Goal: Find specific page/section: Find specific page/section

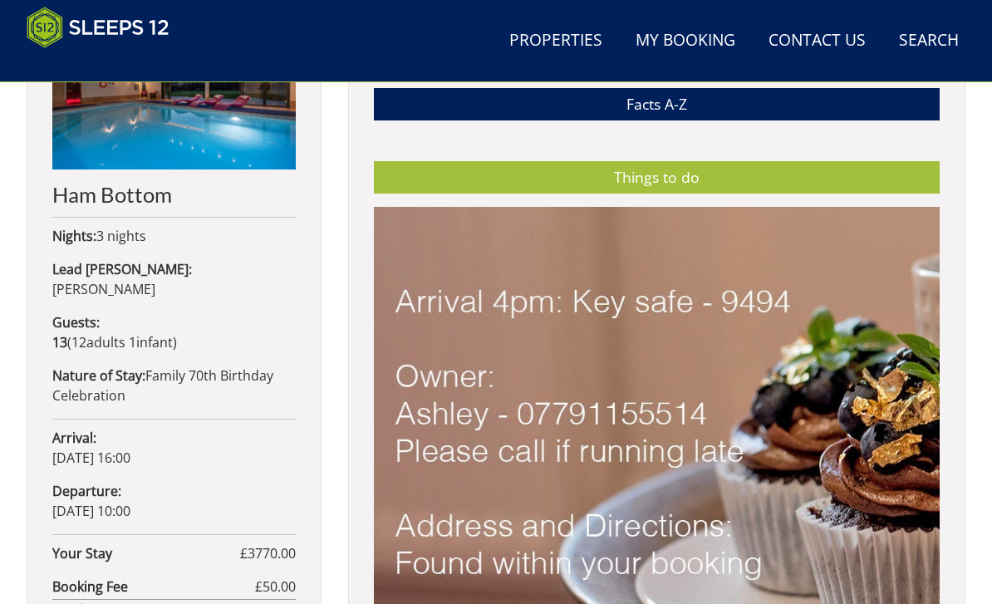
click at [560, 32] on link "Properties" at bounding box center [555, 40] width 106 height 37
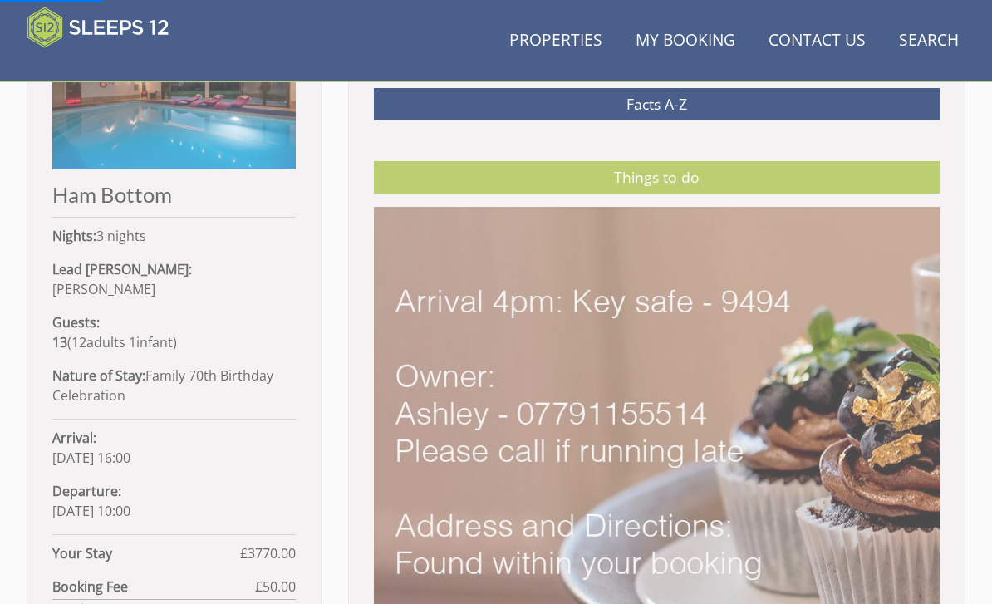
click at [565, 42] on link "Properties" at bounding box center [555, 40] width 106 height 37
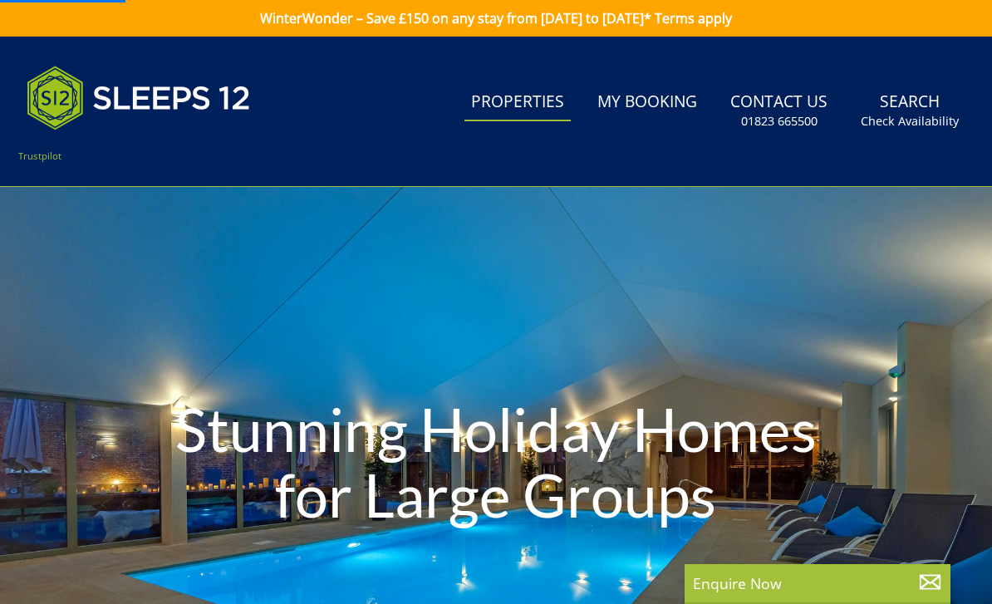
click at [548, 36] on link "WinterWonder – Save £150 on any stay from [DATE] to [DATE]* Terms apply" at bounding box center [496, 18] width 992 height 37
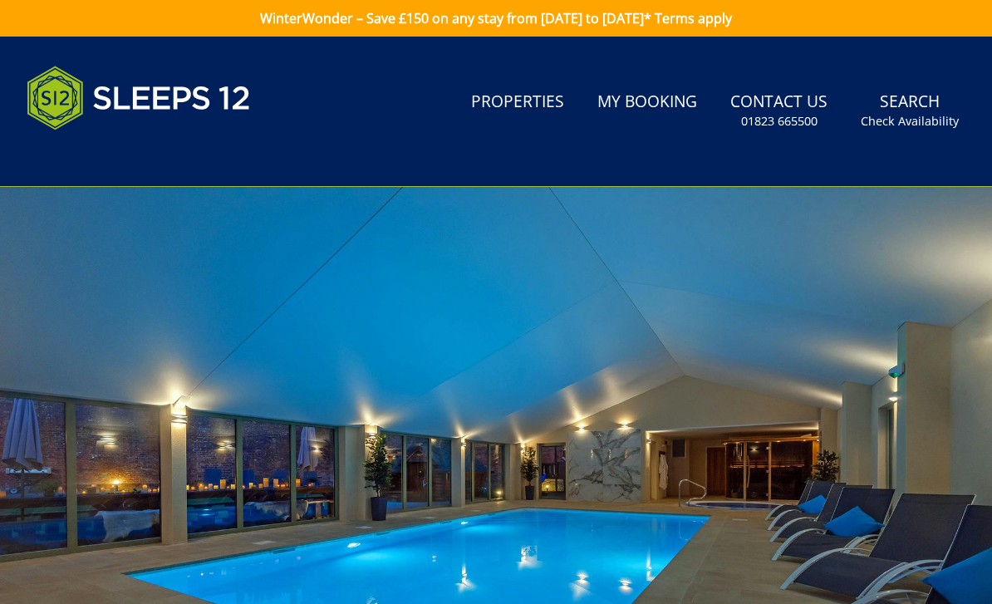
click at [912, 119] on small "Check Availability" at bounding box center [909, 121] width 98 height 17
click at [902, 113] on small "Check Availability" at bounding box center [909, 121] width 98 height 17
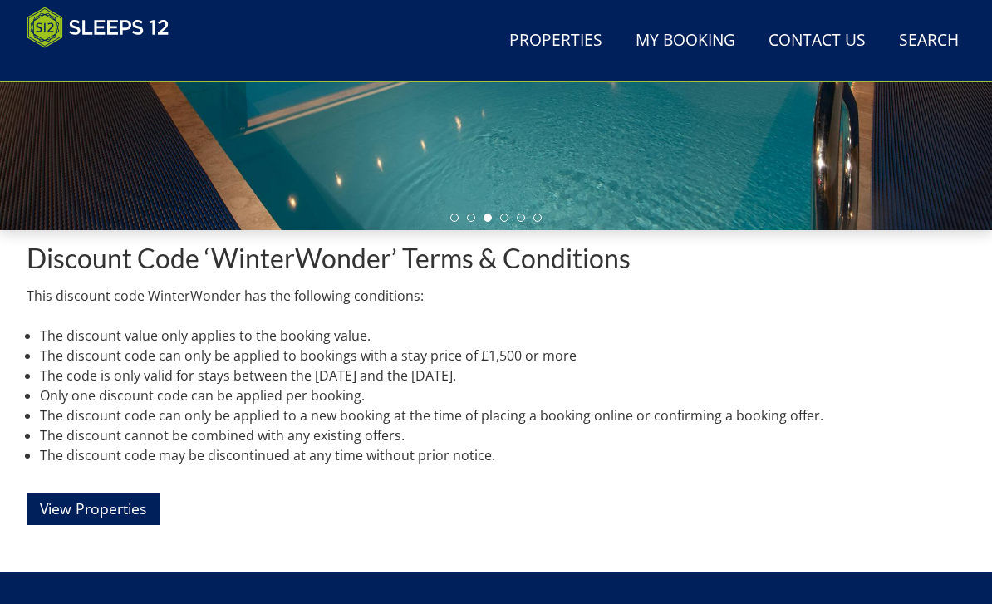
scroll to position [492, 0]
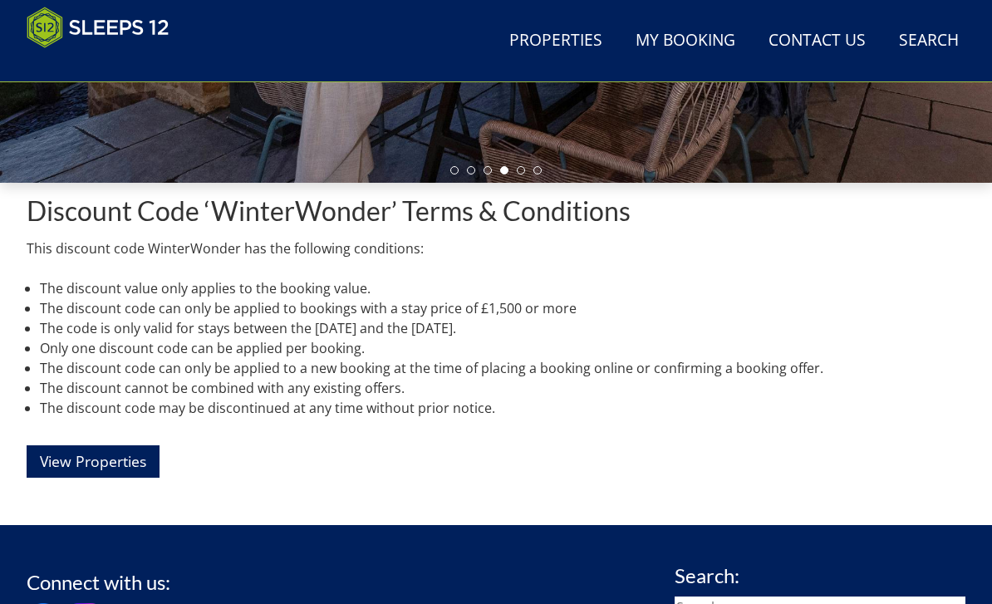
click at [755, 603] on input "search" at bounding box center [819, 607] width 291 height 22
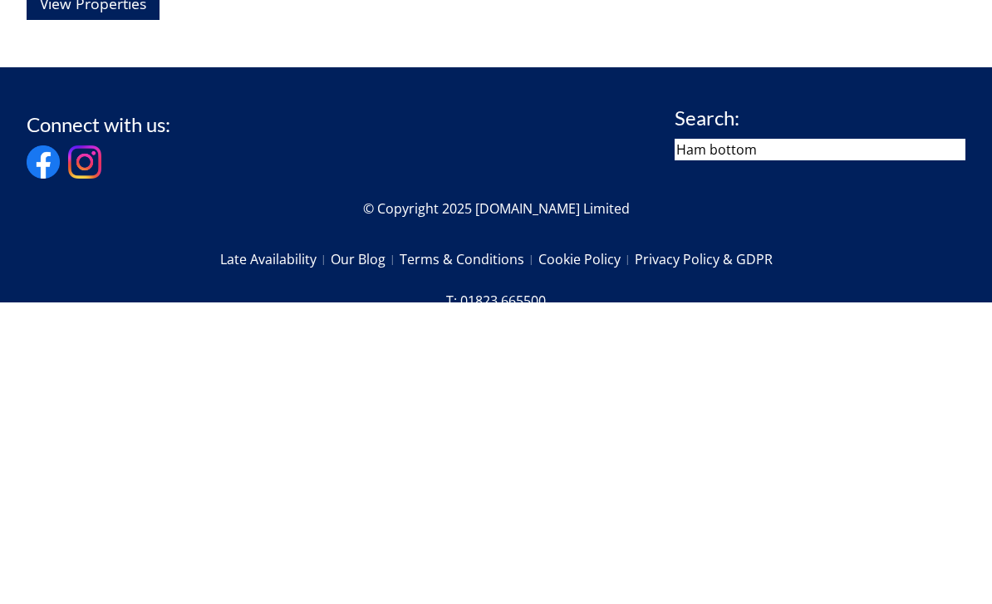
type input "Ham bottom"
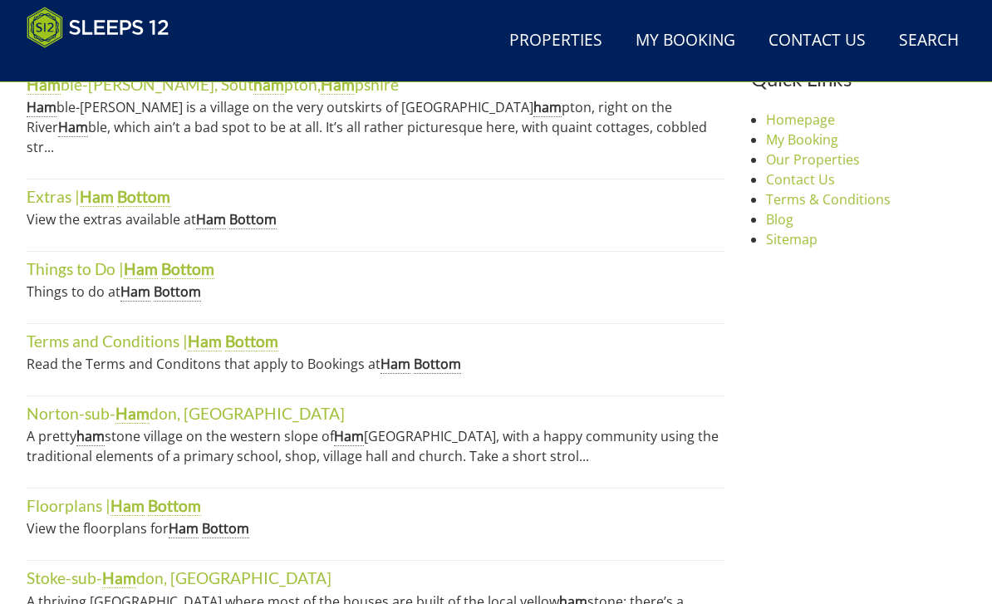
scroll to position [719, 0]
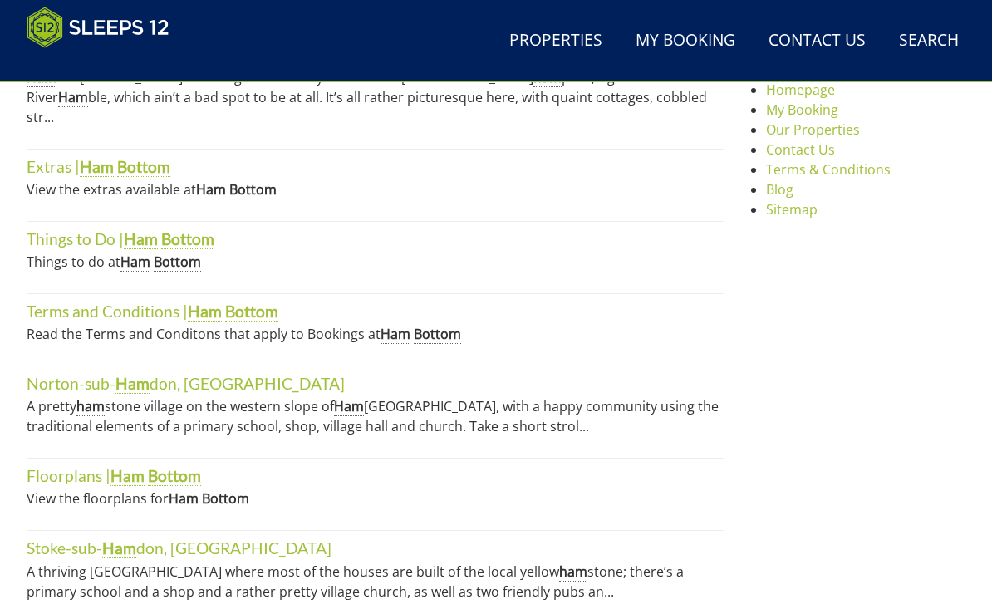
click at [204, 489] on strong "Bottom" at bounding box center [225, 498] width 47 height 19
click at [174, 466] on strong "Bottom" at bounding box center [174, 476] width 53 height 20
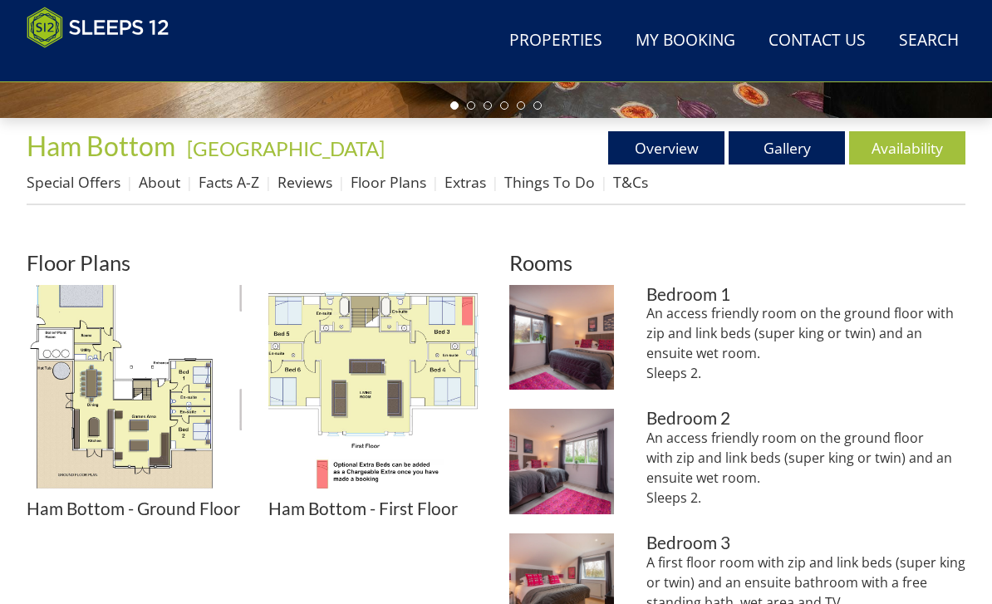
scroll to position [556, 0]
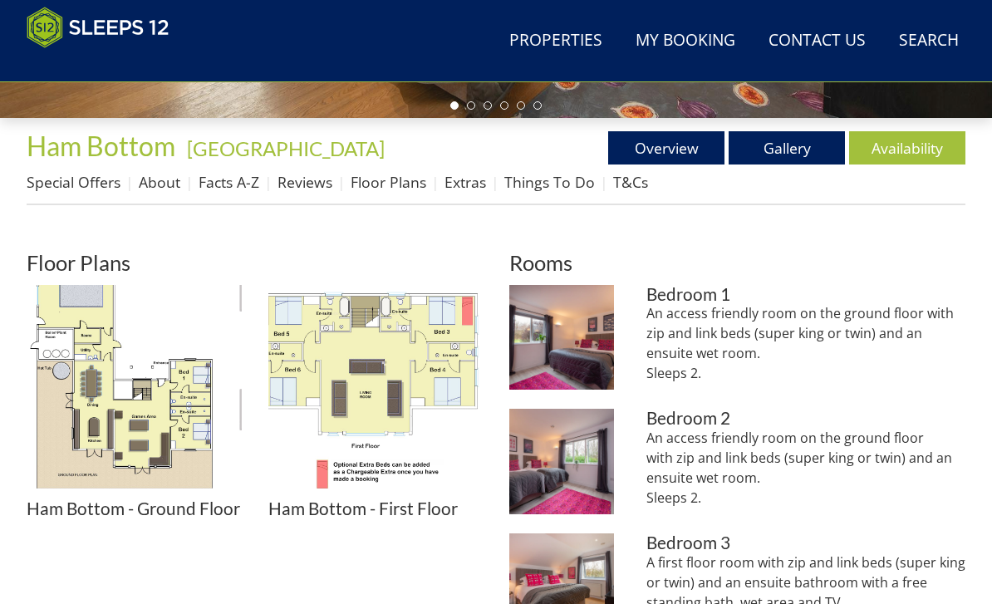
click at [458, 482] on img at bounding box center [375, 392] width 215 height 215
